Goal: Transaction & Acquisition: Purchase product/service

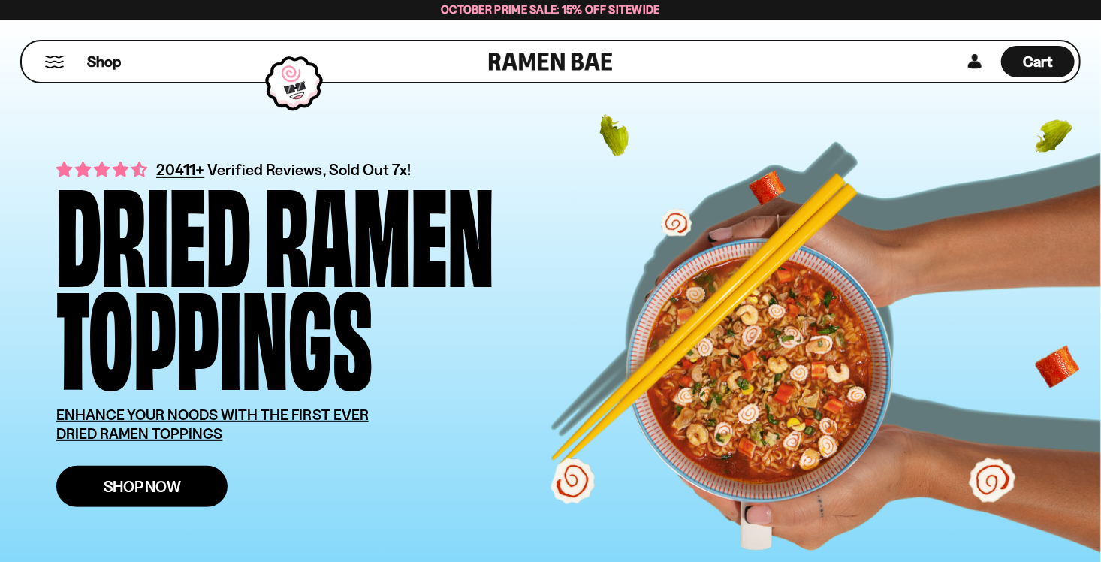
click at [155, 486] on span "Shop Now" at bounding box center [142, 486] width 77 height 16
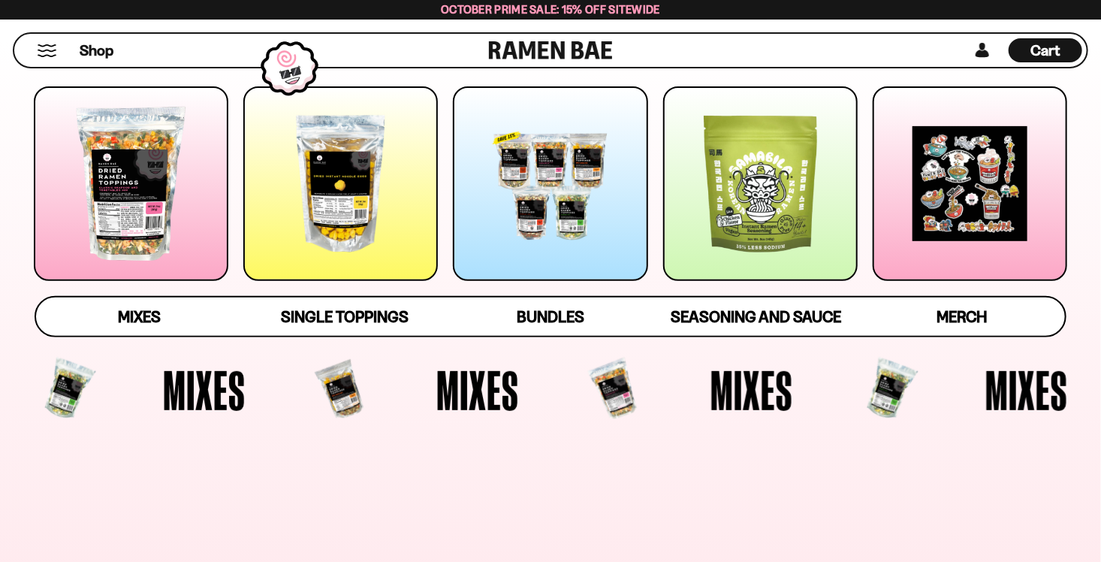
scroll to position [225, 0]
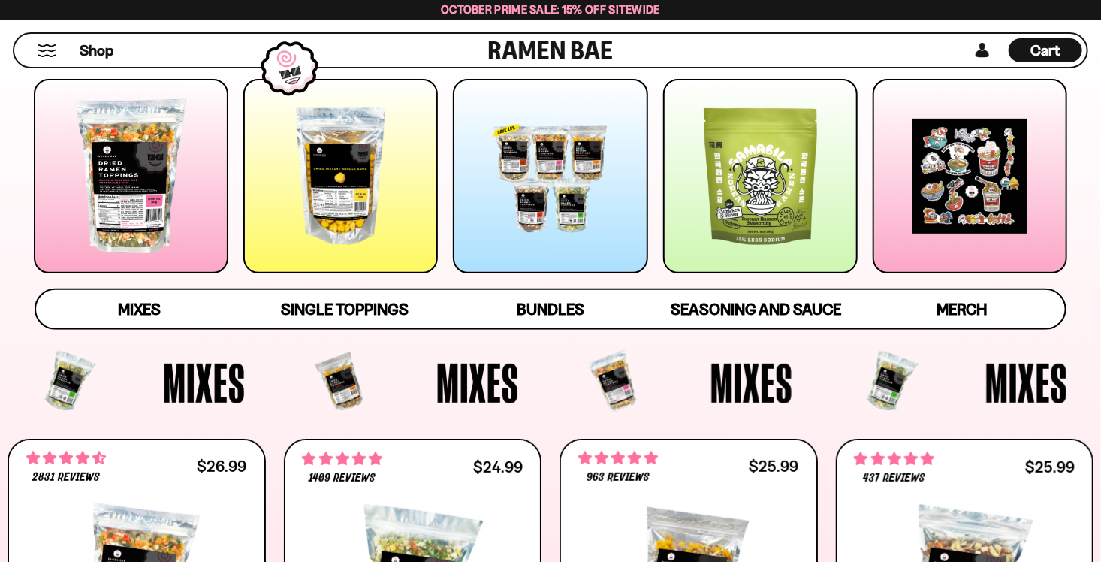
click at [124, 194] on div at bounding box center [131, 176] width 194 height 194
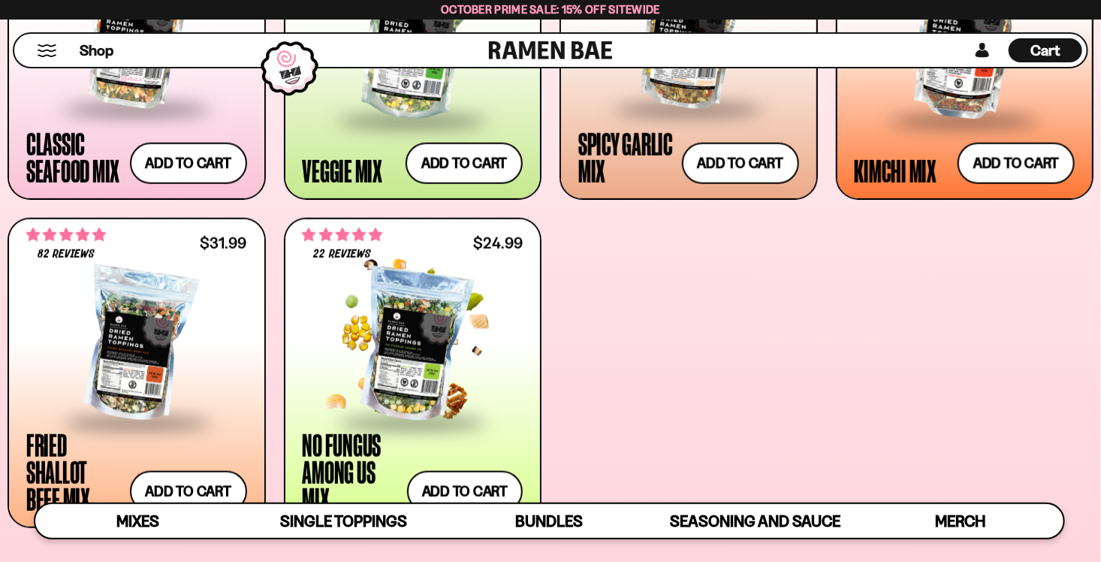
scroll to position [874, 0]
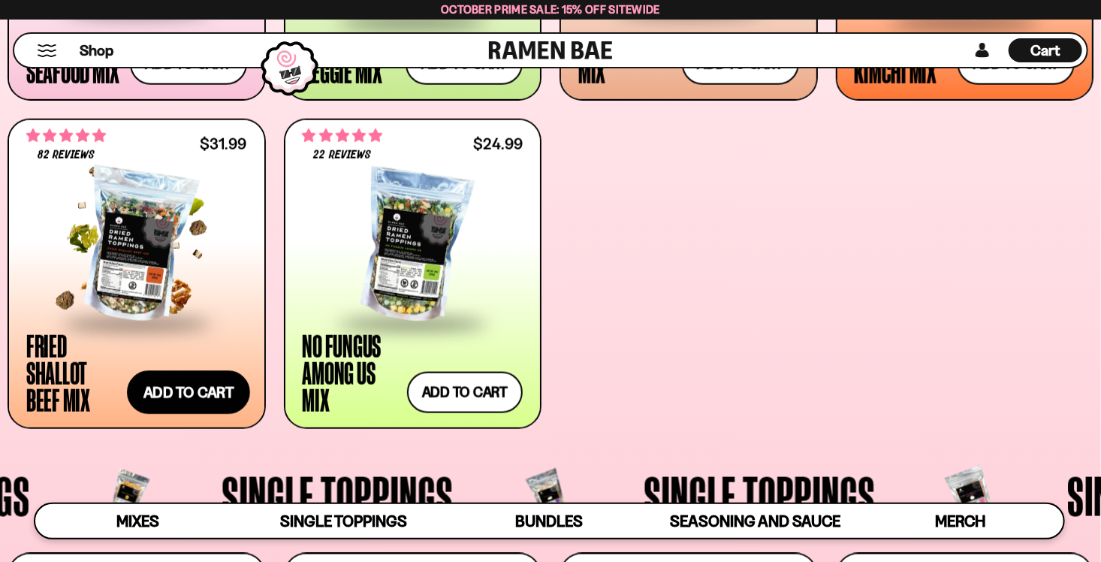
click at [191, 392] on button "Add to cart Add ― Regular price $31.99 Regular price Sale price $31.99 Unit pri…" at bounding box center [188, 393] width 123 height 44
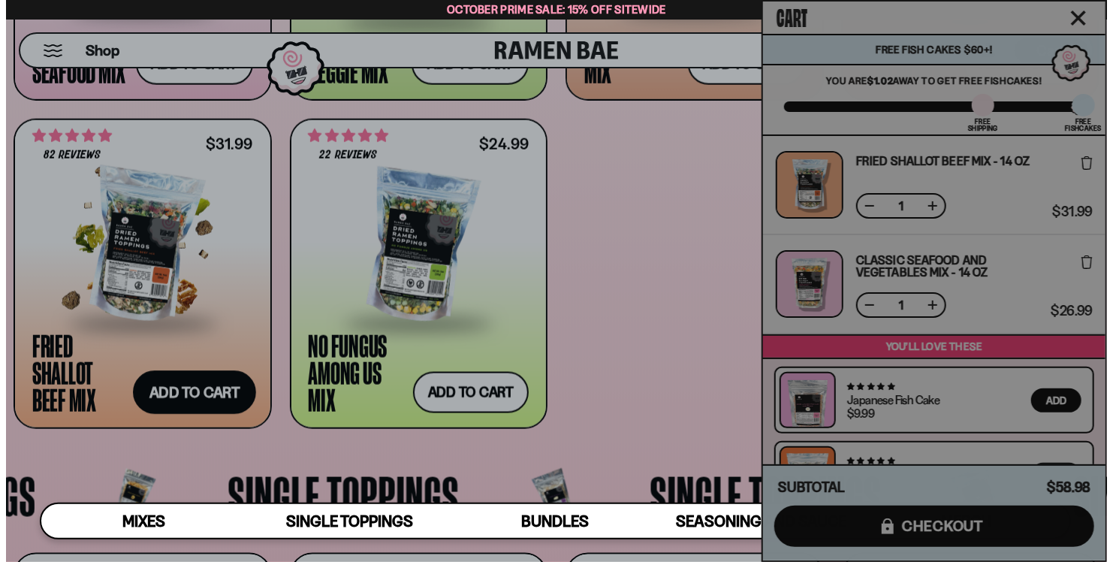
scroll to position [876, 0]
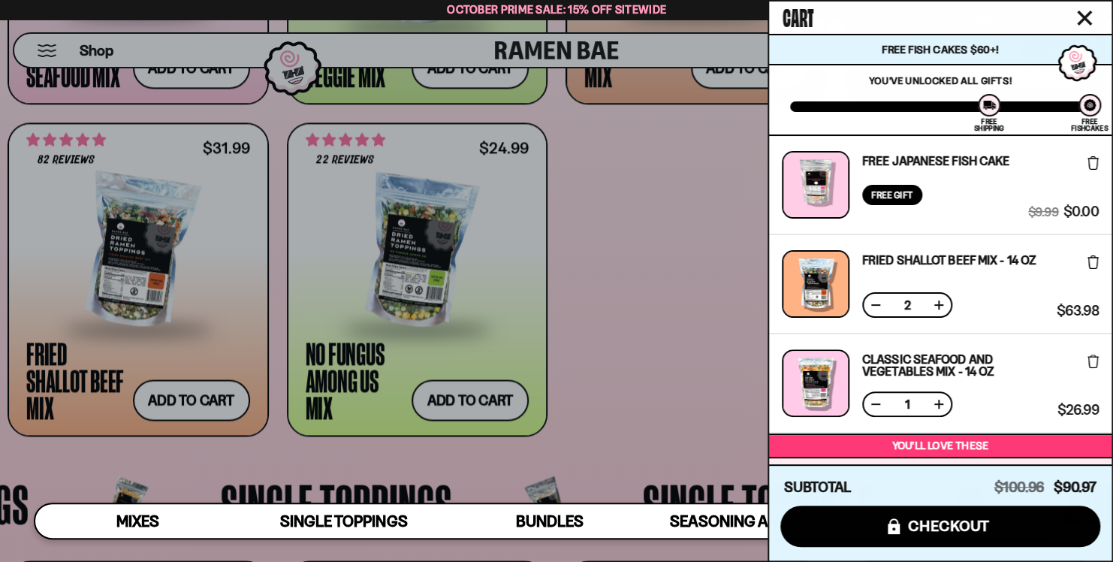
click at [1090, 21] on icon "Close cart" at bounding box center [1084, 18] width 15 height 15
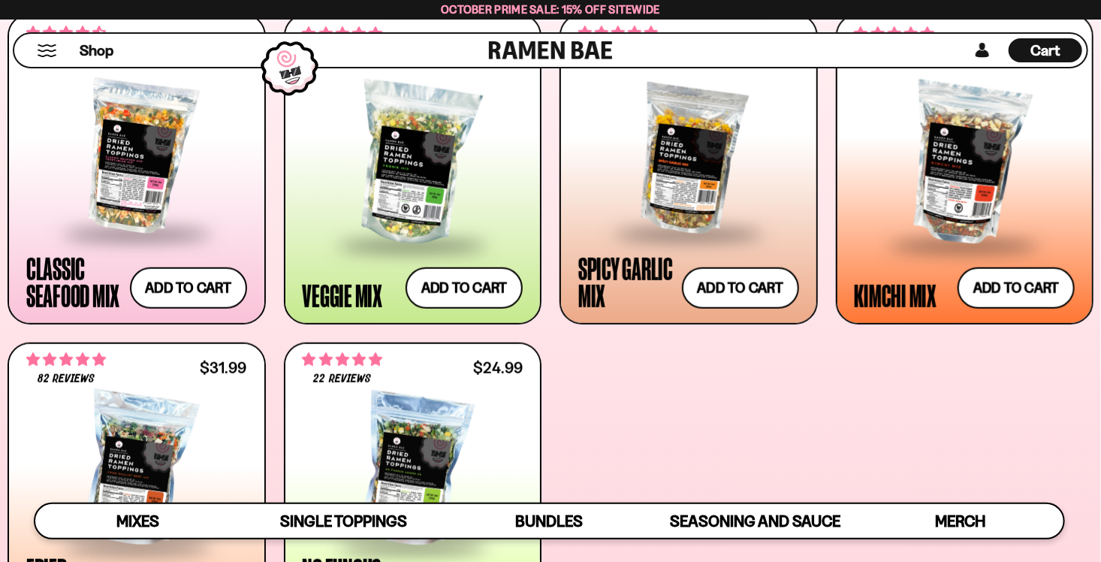
scroll to position [649, 0]
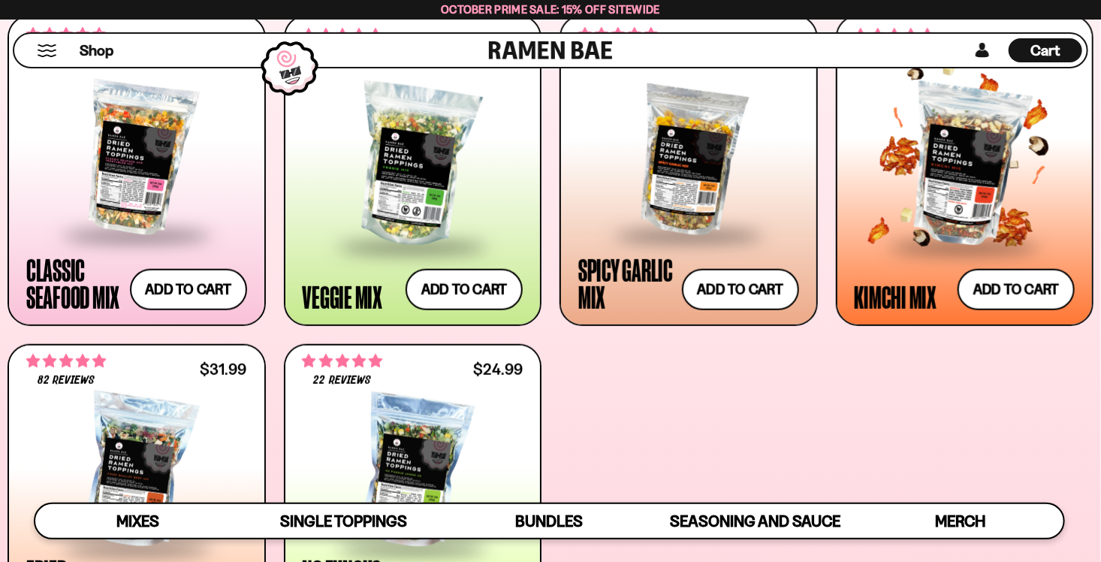
click at [968, 155] on div at bounding box center [965, 165] width 221 height 158
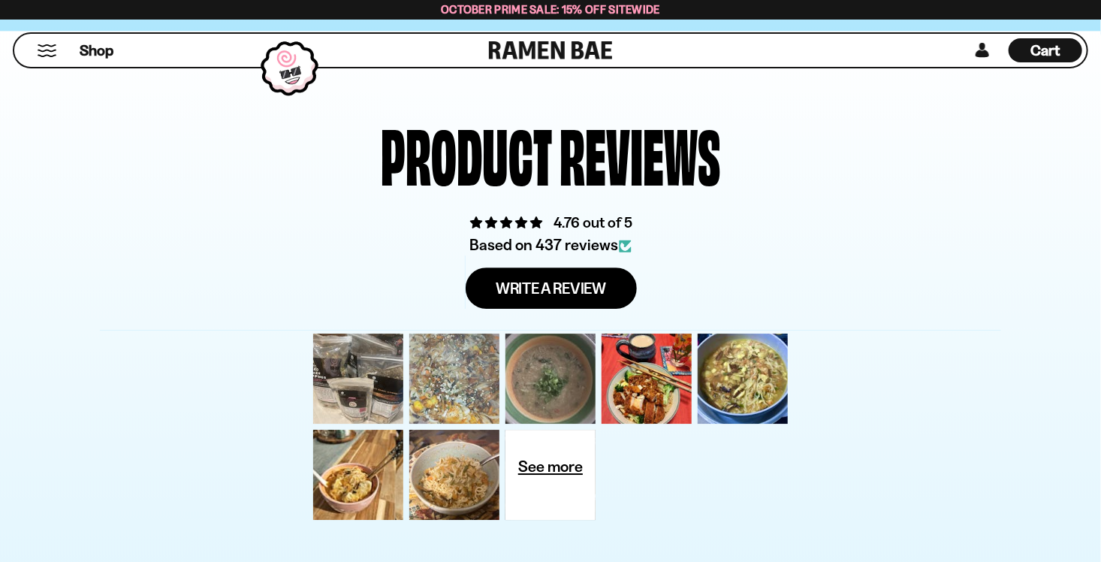
scroll to position [4881, 0]
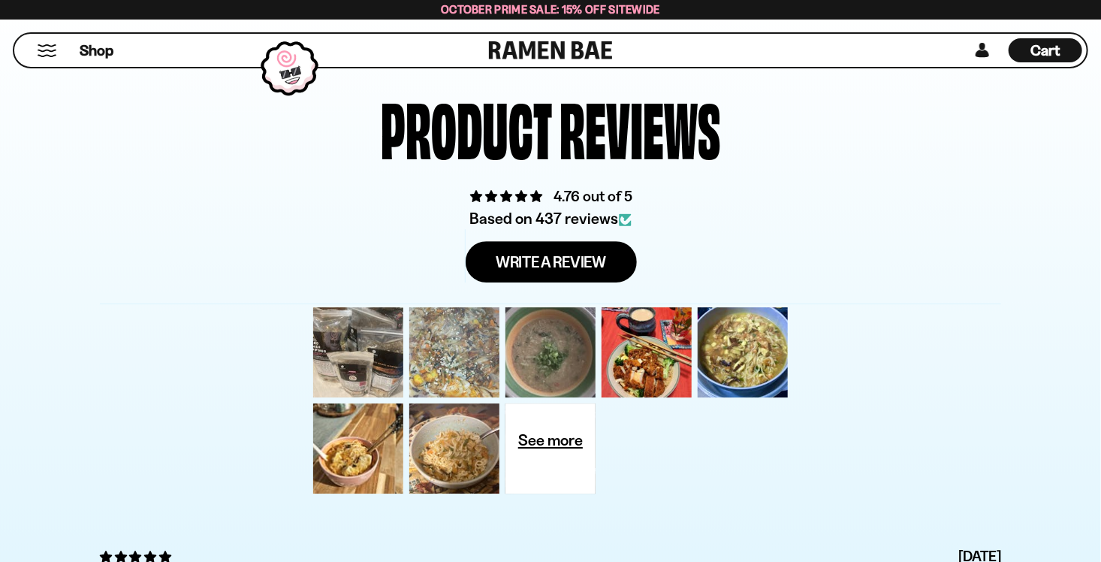
click at [474, 335] on div at bounding box center [454, 352] width 96 height 96
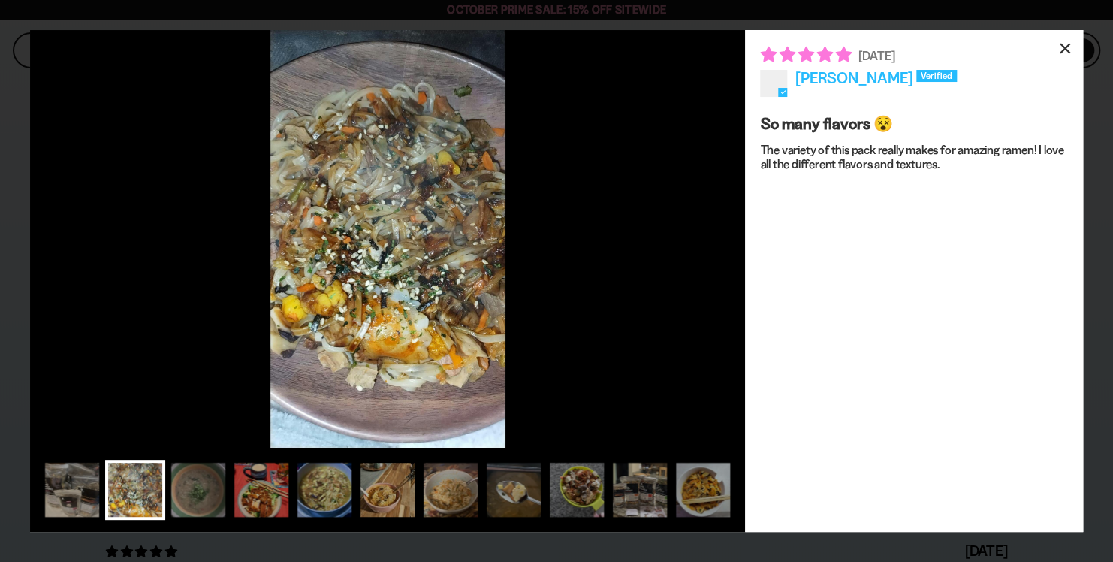
click at [1064, 47] on div "×" at bounding box center [1065, 48] width 36 height 36
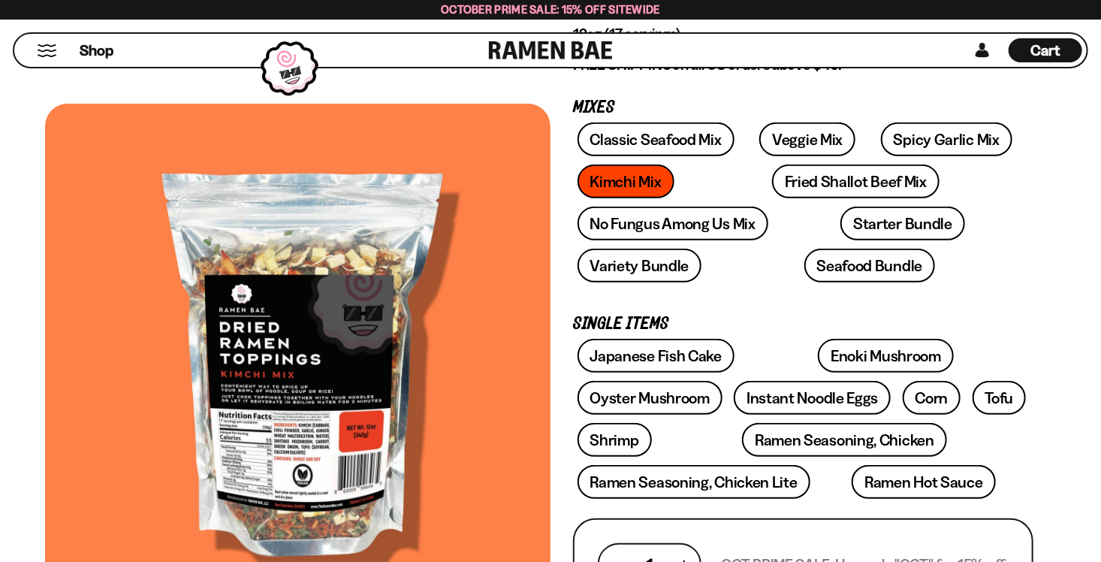
scroll to position [225, 0]
click at [912, 149] on link "Spicy Garlic Mix" at bounding box center [946, 139] width 131 height 34
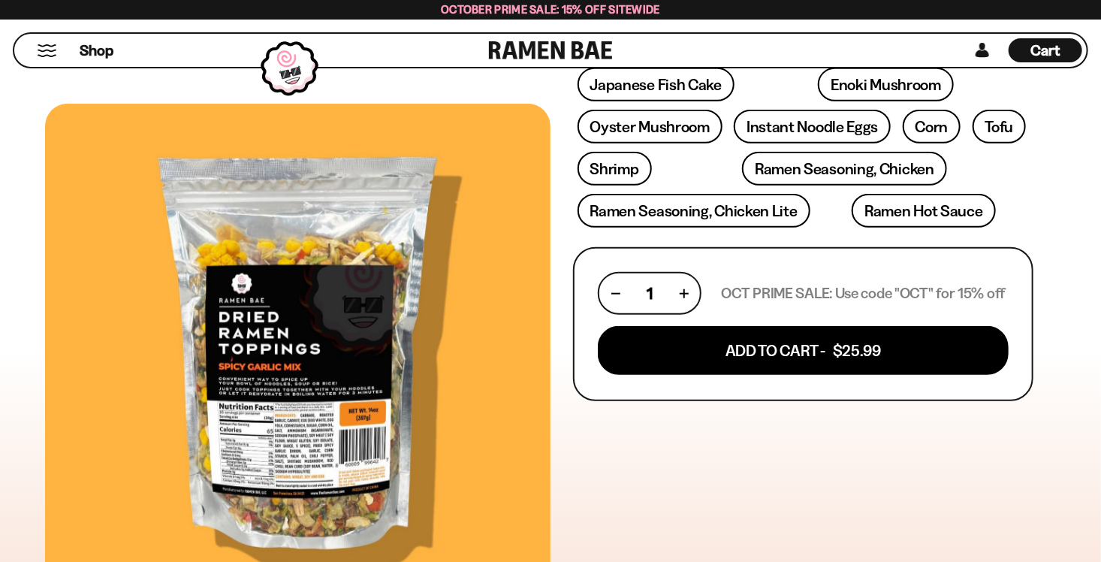
scroll to position [225, 0]
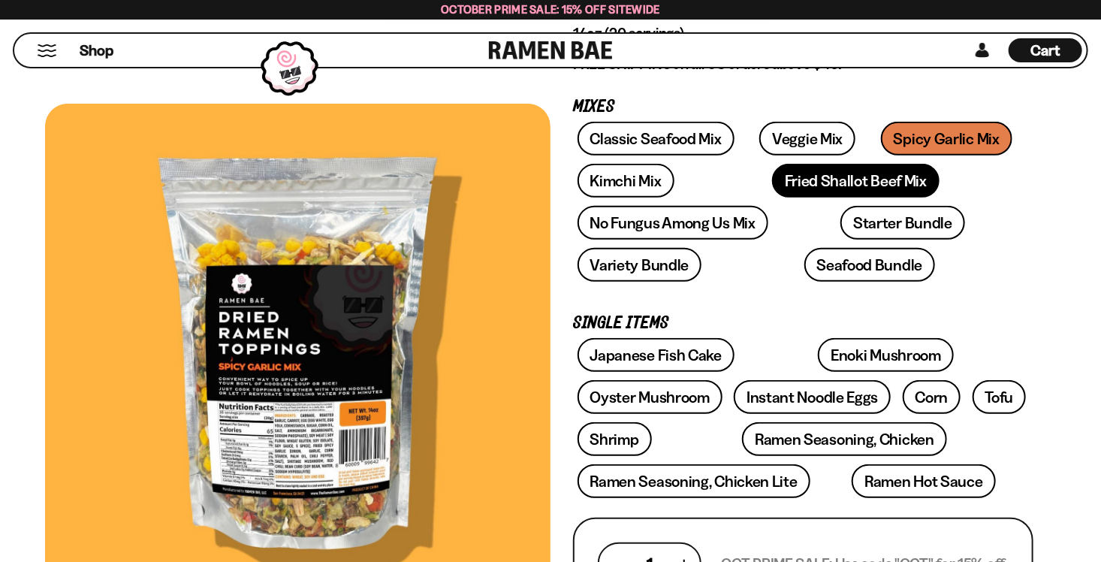
click at [794, 185] on link "Fried Shallot Beef Mix" at bounding box center [855, 181] width 167 height 34
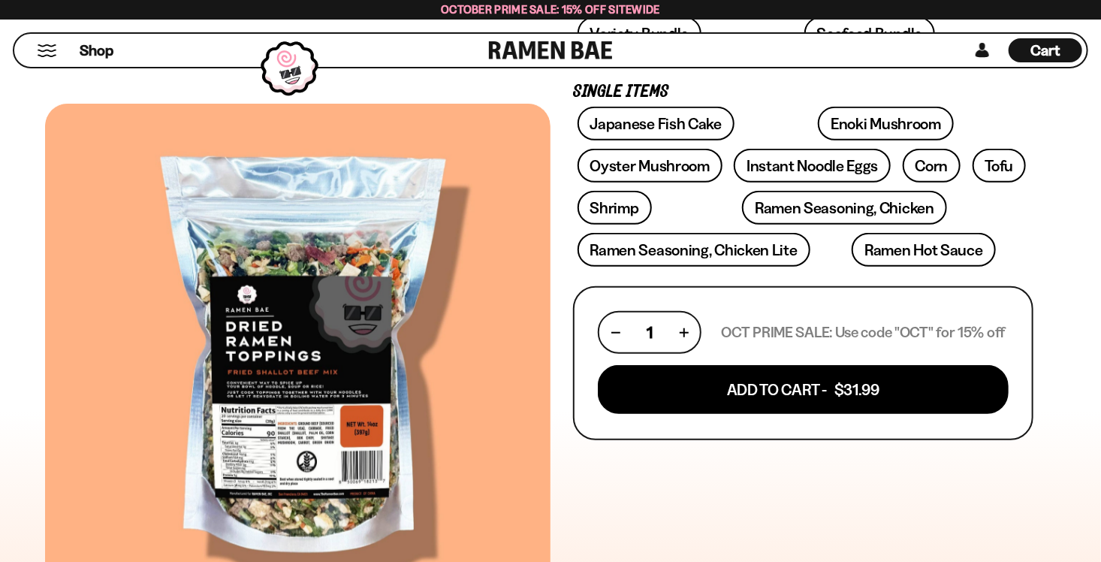
scroll to position [150, 0]
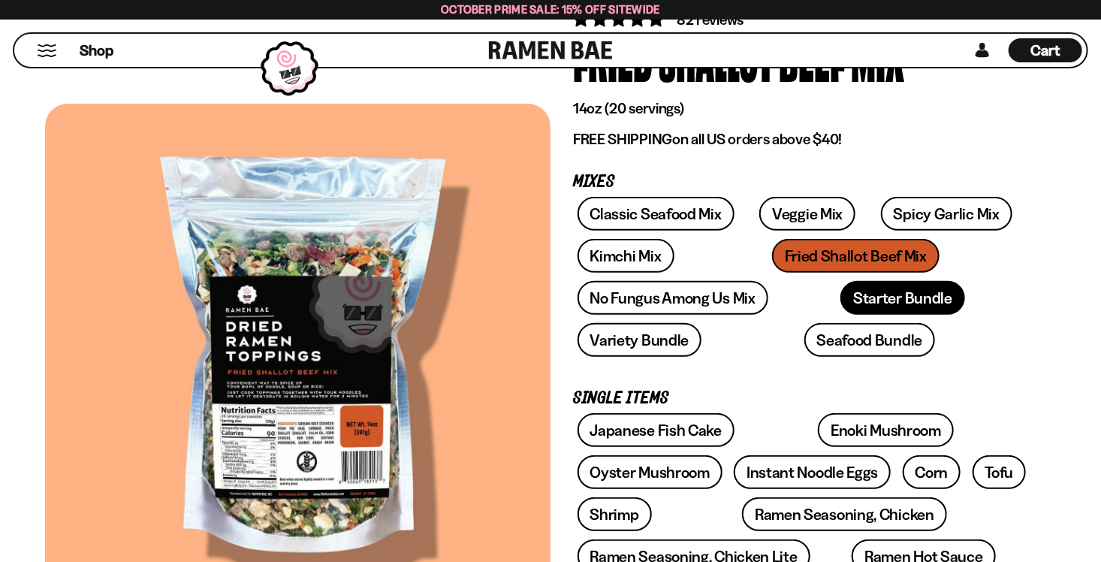
click at [840, 307] on link "Starter Bundle" at bounding box center [902, 298] width 125 height 34
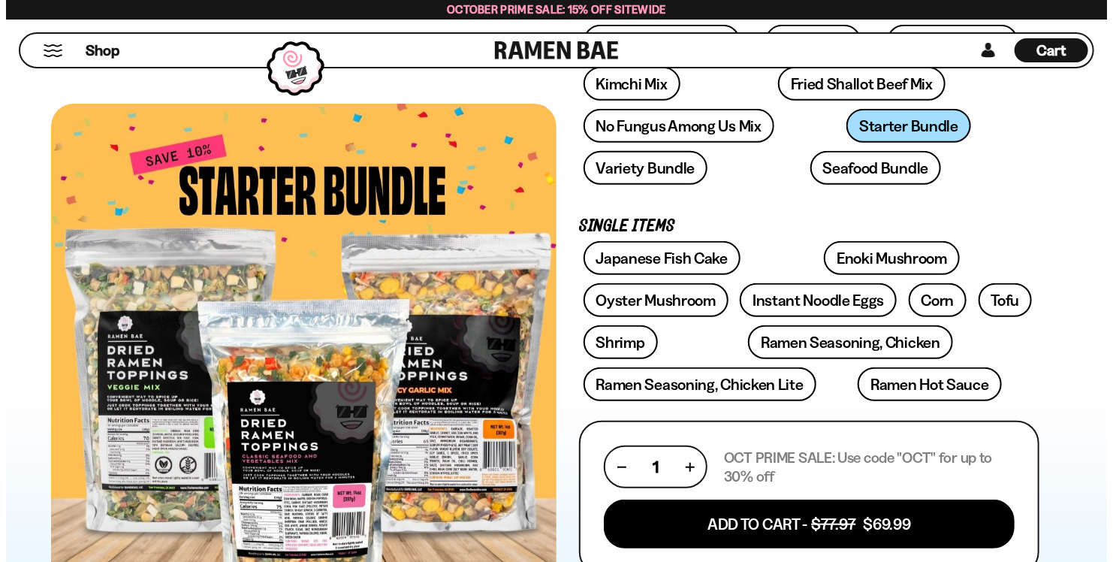
scroll to position [601, 0]
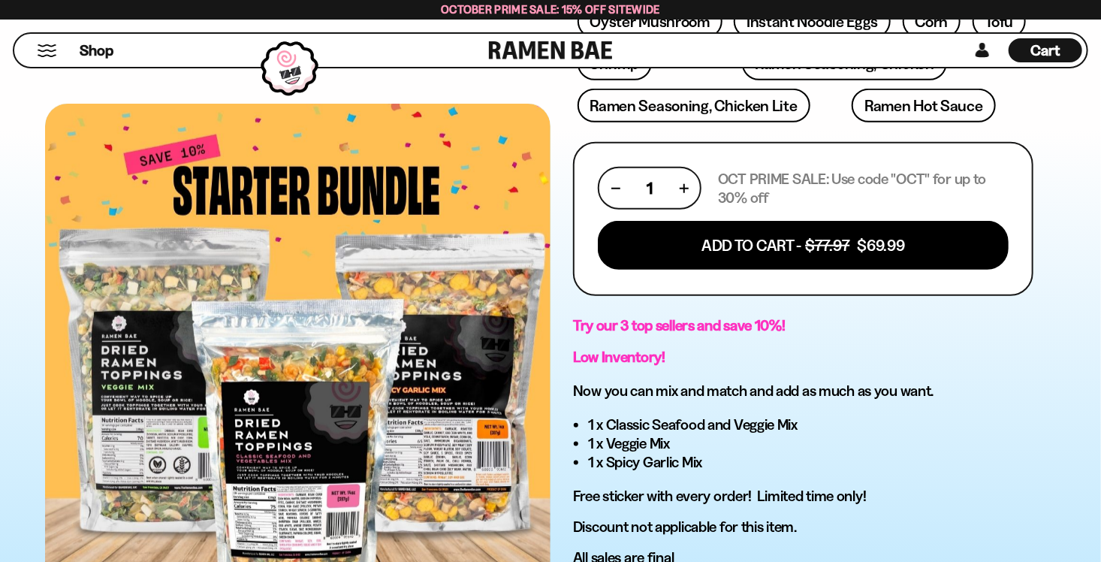
click at [1045, 54] on span "Cart" at bounding box center [1045, 50] width 29 height 18
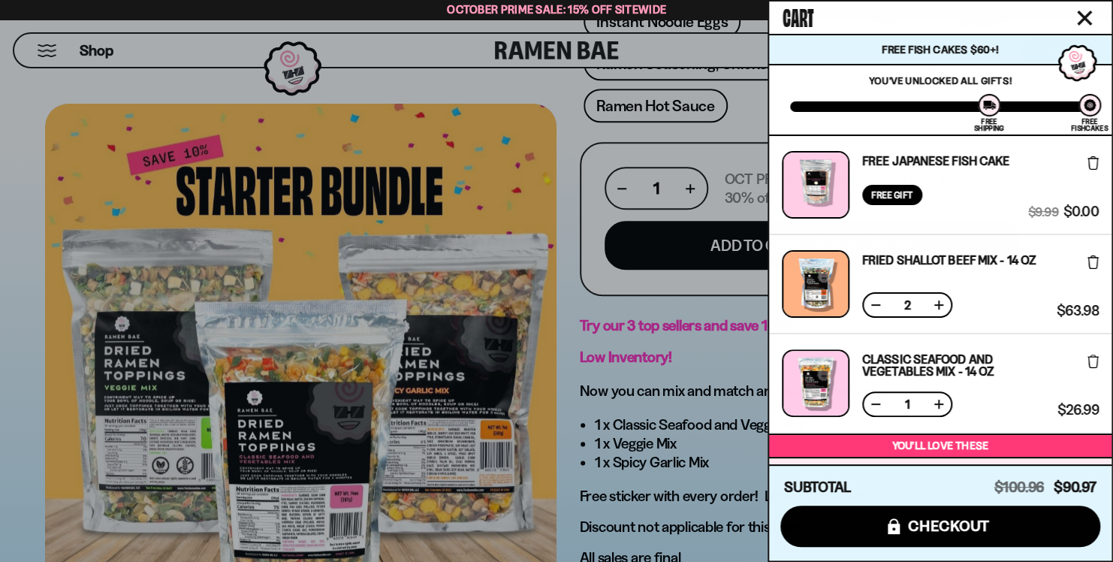
click at [874, 405] on button at bounding box center [875, 403] width 15 height 15
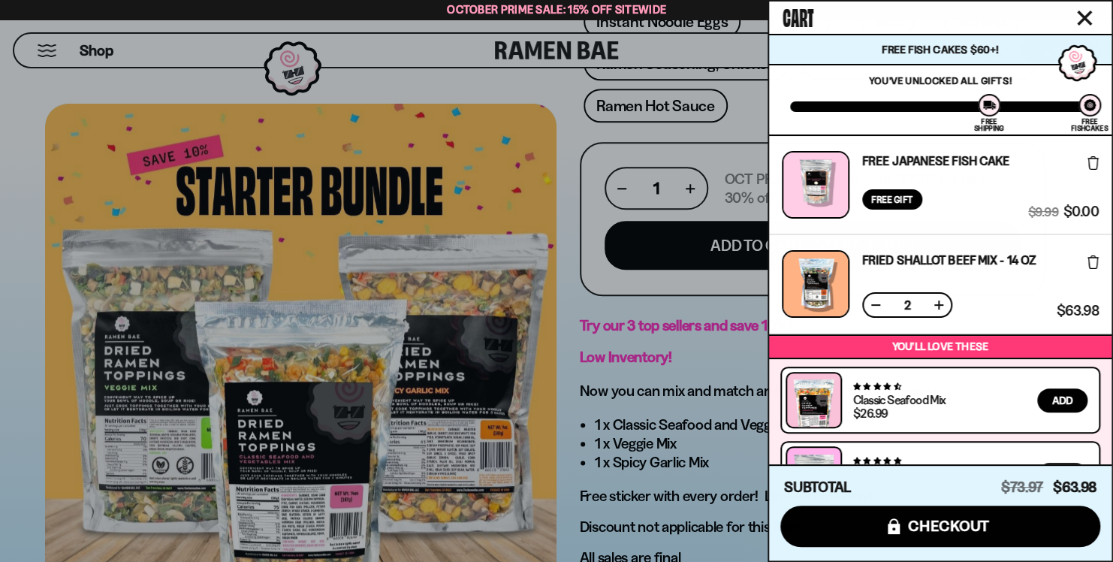
click at [873, 302] on button at bounding box center [875, 304] width 15 height 15
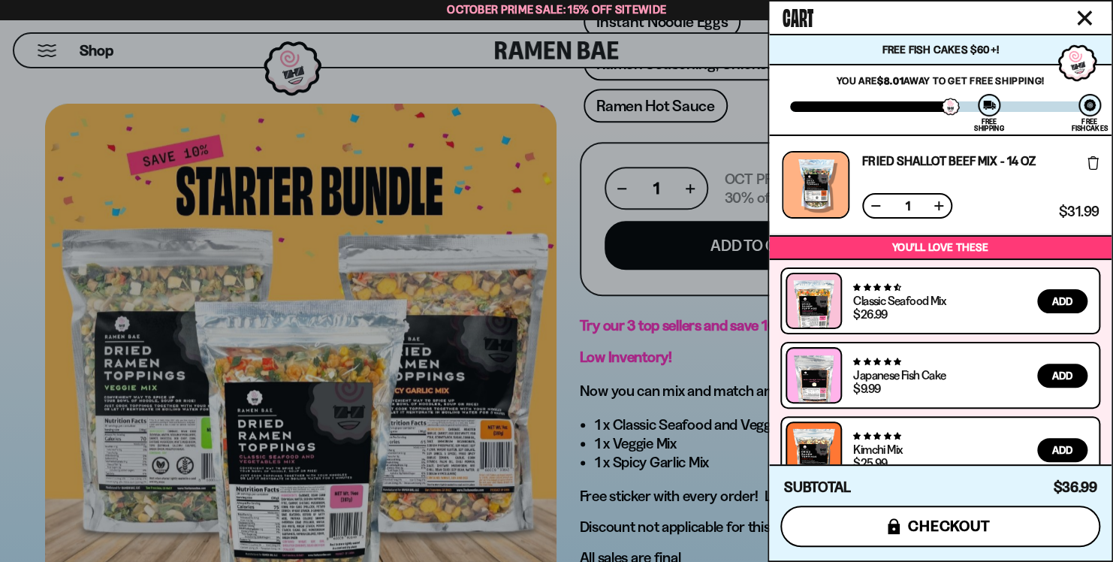
click at [953, 526] on span "checkout" at bounding box center [949, 525] width 82 height 17
